Goal: Use online tool/utility

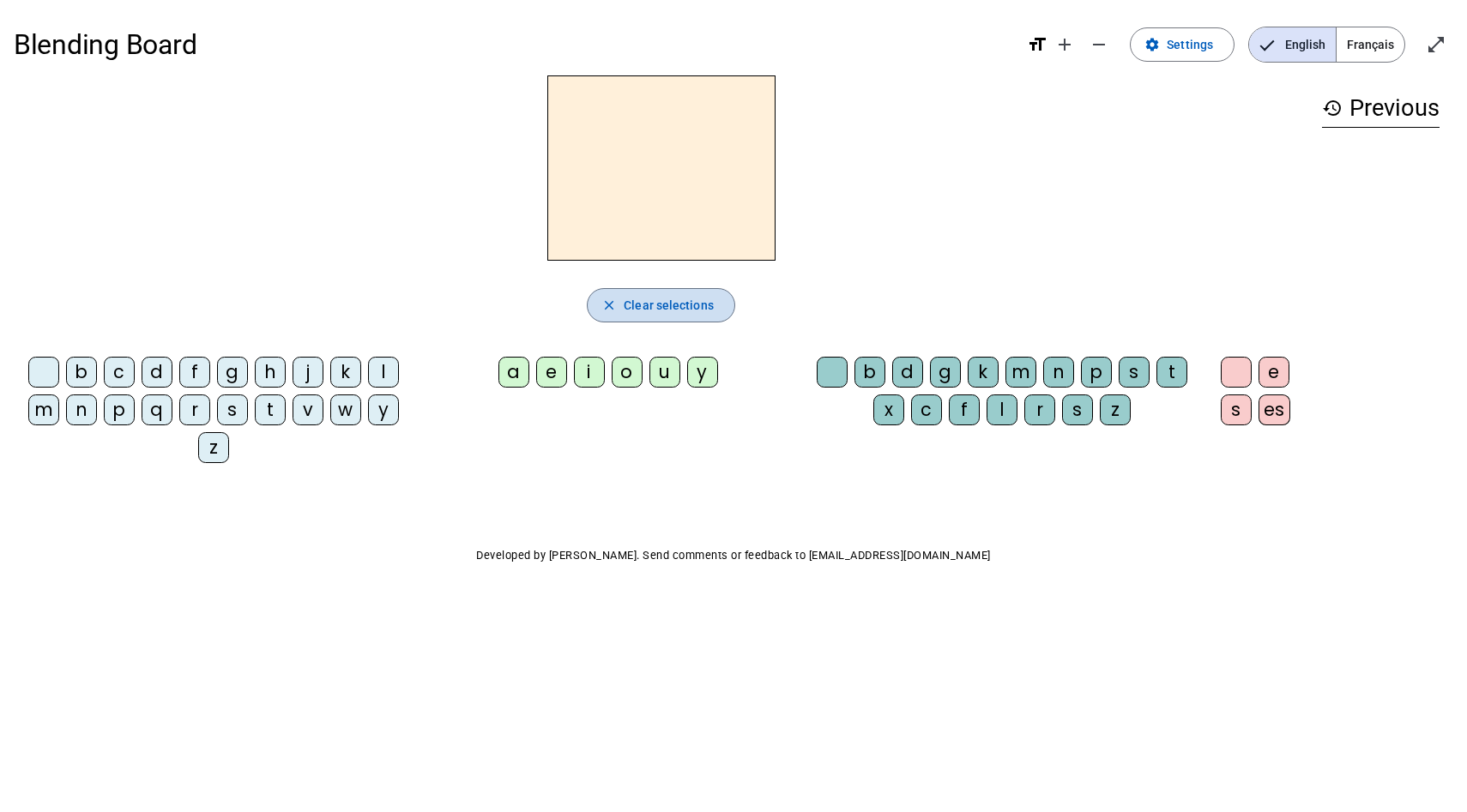
click at [658, 303] on span "Clear selections" at bounding box center [669, 304] width 90 height 20
click at [82, 372] on div "b" at bounding box center [82, 372] width 31 height 31
click at [512, 371] on div "a" at bounding box center [514, 372] width 31 height 31
click at [1075, 414] on div "s" at bounding box center [1077, 410] width 31 height 31
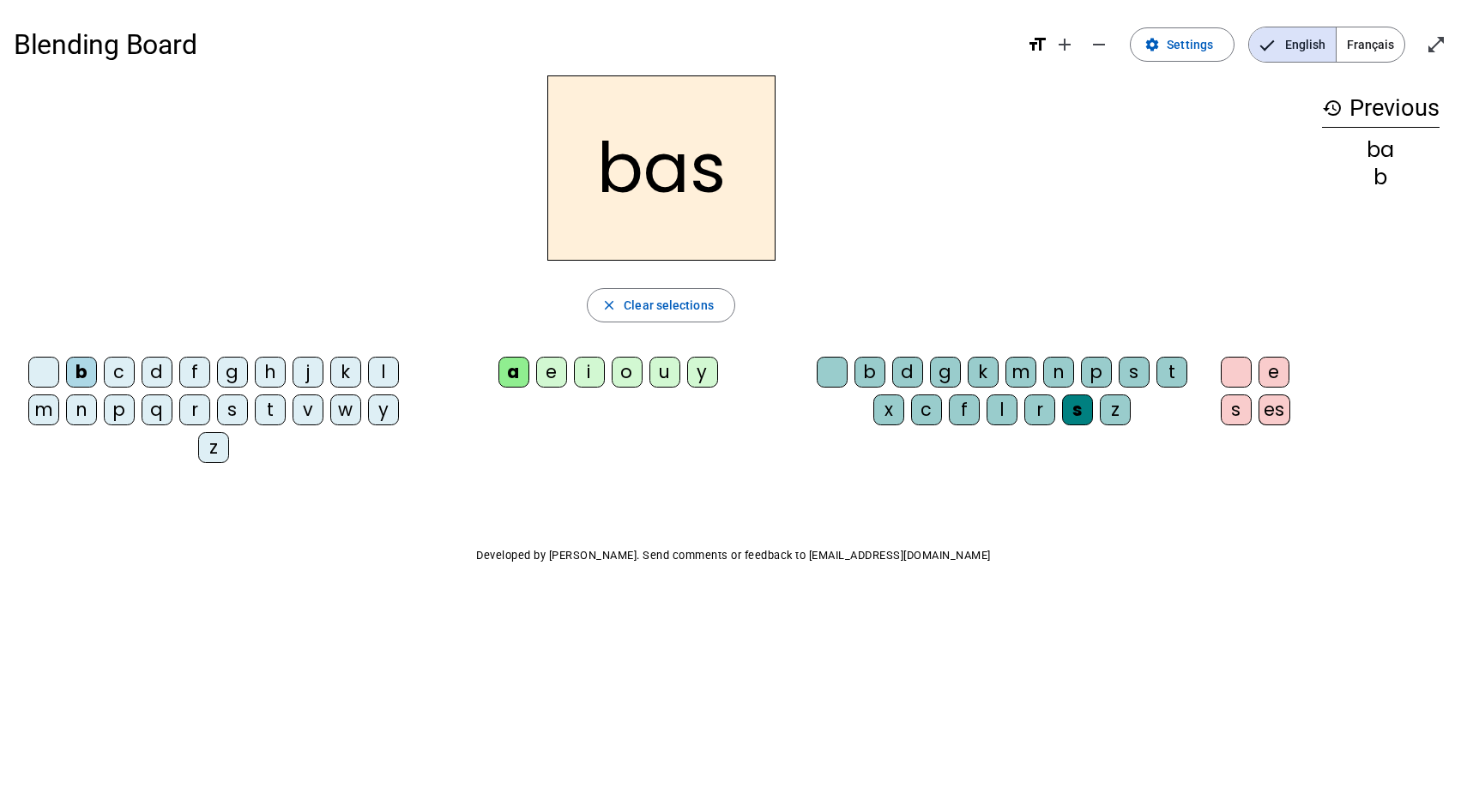
click at [1391, 36] on span "Français" at bounding box center [1370, 45] width 68 height 35
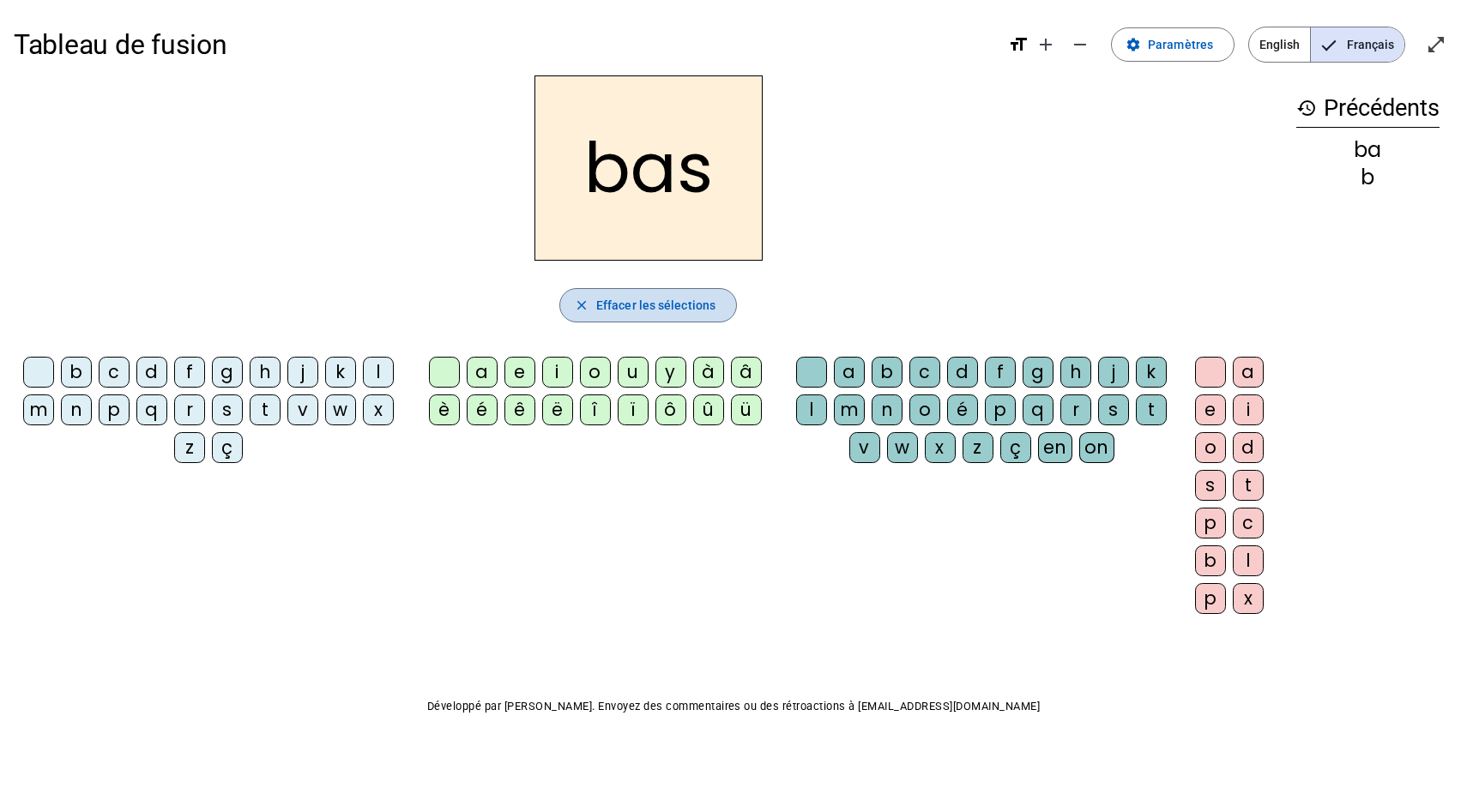
click at [657, 311] on span "Effacer les sélections" at bounding box center [656, 304] width 119 height 20
click at [70, 363] on div "b" at bounding box center [76, 372] width 31 height 31
click at [482, 369] on div "a" at bounding box center [482, 372] width 31 height 31
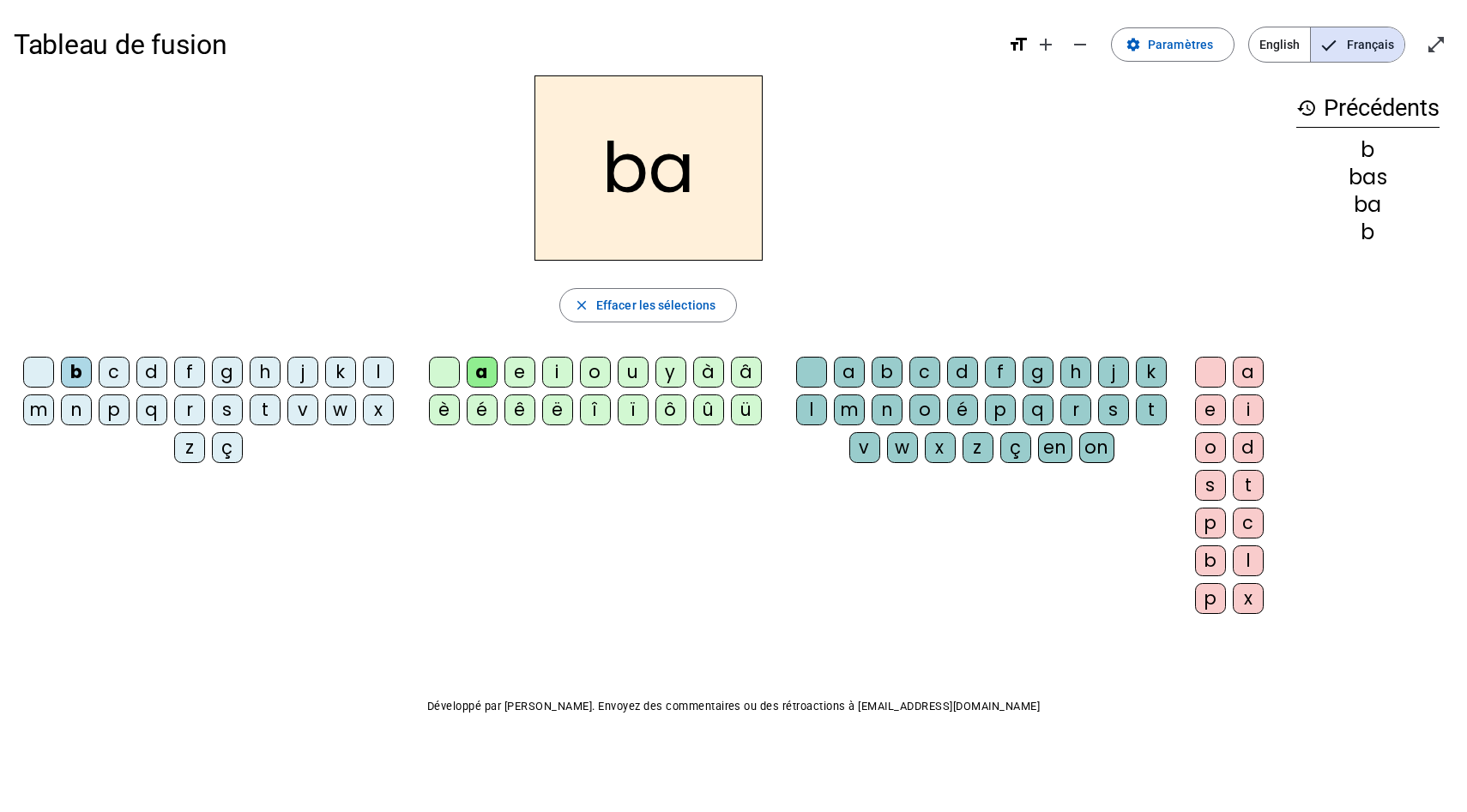
click at [1120, 418] on div "s" at bounding box center [1114, 410] width 31 height 31
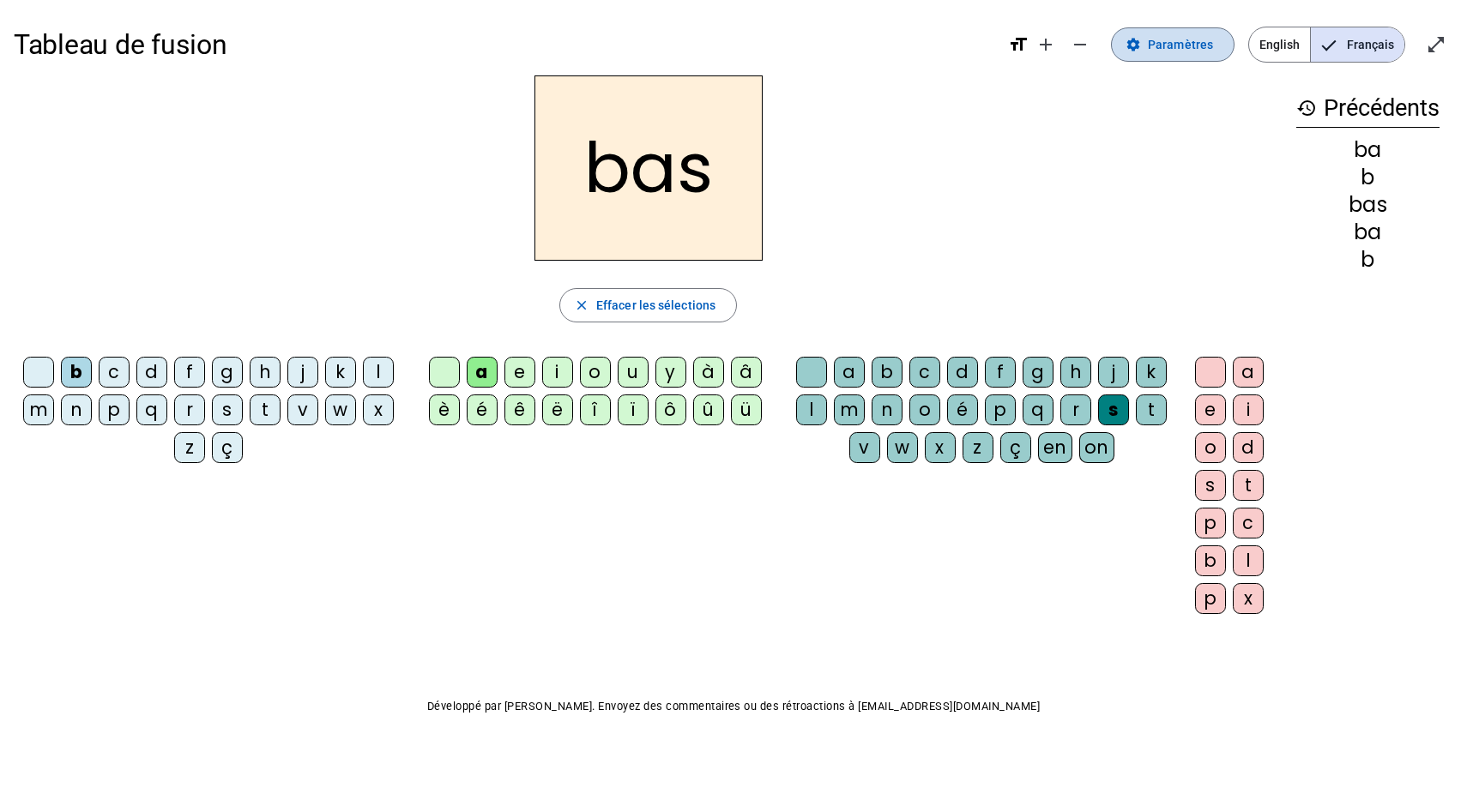
click at [1206, 50] on span "Paramètres" at bounding box center [1181, 44] width 65 height 20
